Goal: Navigation & Orientation: Find specific page/section

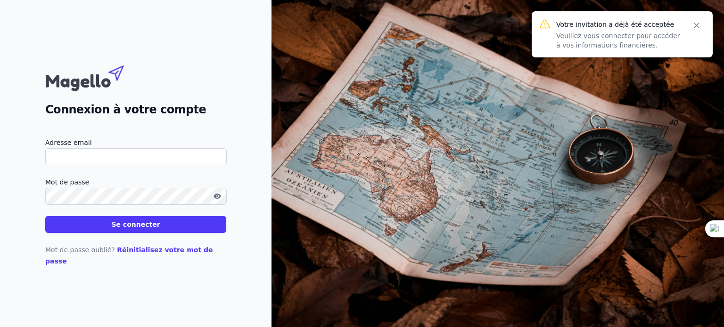
type input "[EMAIL_ADDRESS][DOMAIN_NAME]"
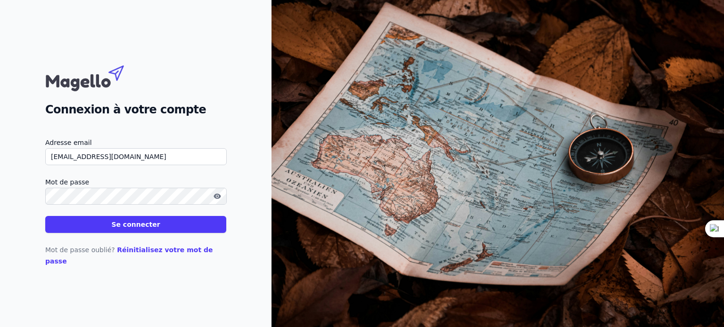
click at [220, 199] on icon "button" at bounding box center [216, 196] width 7 height 5
click at [153, 231] on button "Se connecter" at bounding box center [135, 224] width 181 height 17
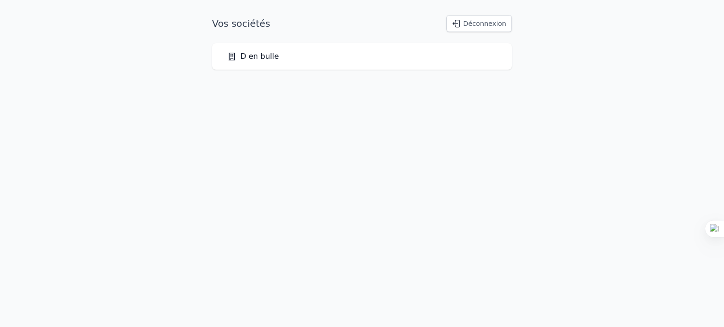
click at [266, 56] on link "D en bulle" at bounding box center [253, 56] width 52 height 11
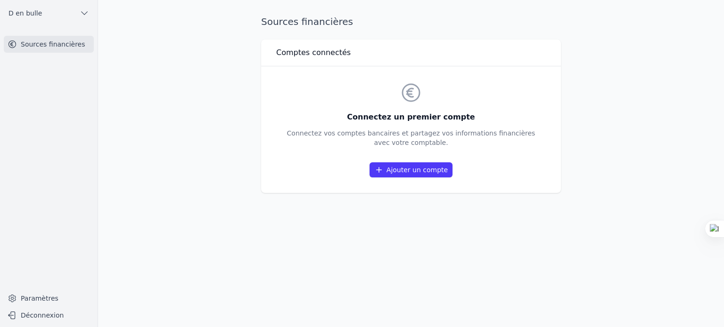
click at [89, 12] on icon "button" at bounding box center [84, 12] width 9 height 9
